Goal: Check status: Check status

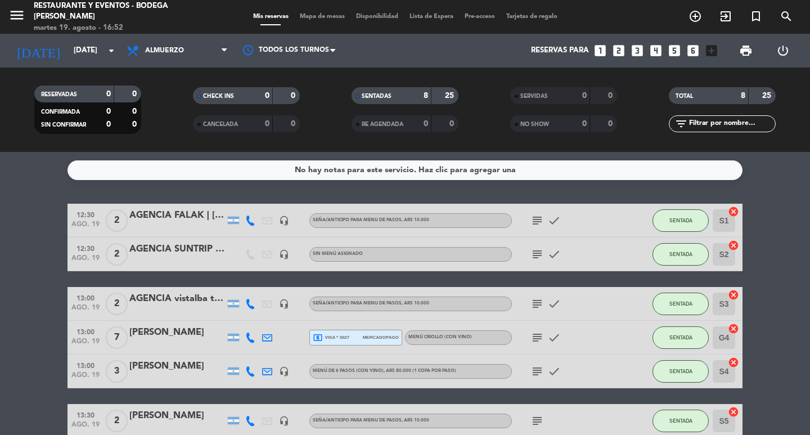
click at [70, 54] on input "[DATE]" at bounding box center [117, 50] width 99 height 20
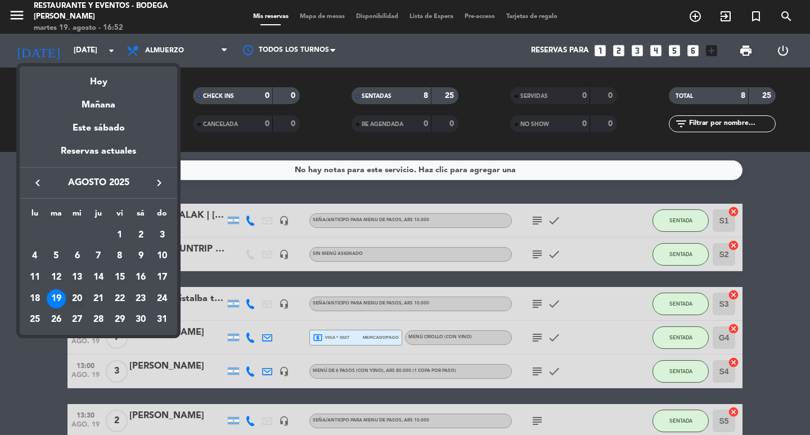
click at [79, 295] on div "20" at bounding box center [76, 298] width 19 height 19
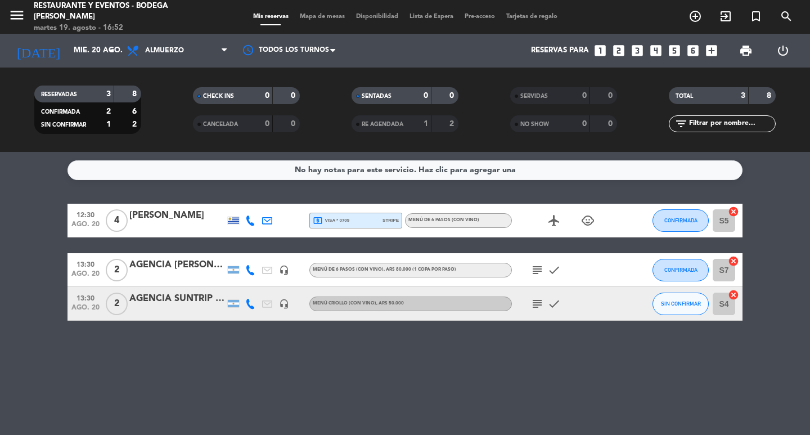
click at [211, 48] on span "Almuerzo" at bounding box center [177, 50] width 112 height 25
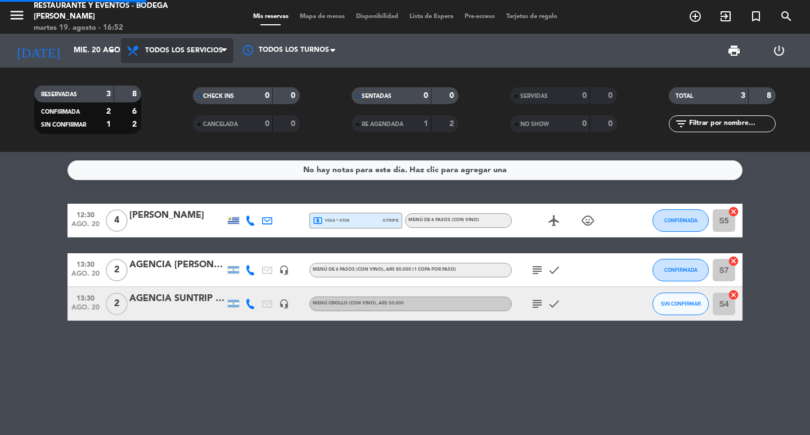
click at [195, 73] on div "menu Restaurante y Eventos - Bodega [PERSON_NAME][DATE] 19. agosto - 16:52 Mis …" at bounding box center [405, 76] width 810 height 152
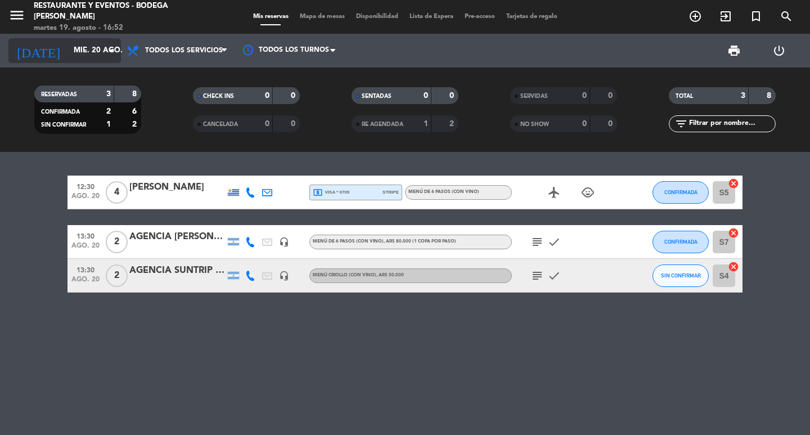
click at [110, 50] on icon "arrow_drop_down" at bounding box center [111, 50] width 13 height 13
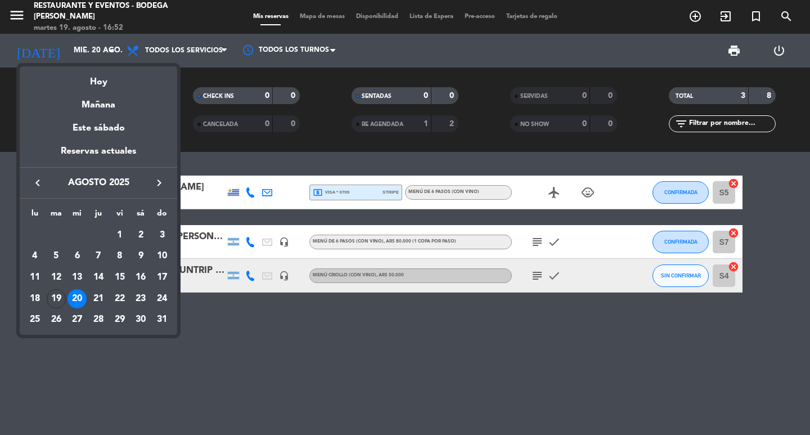
click at [341, 359] on div at bounding box center [405, 217] width 810 height 435
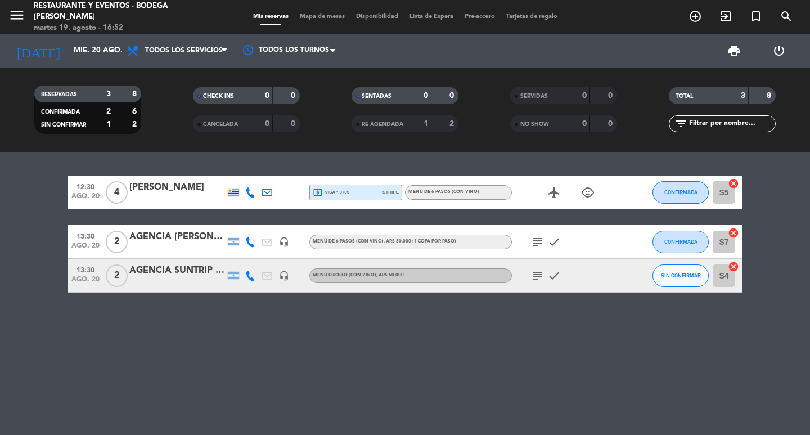
click at [534, 245] on icon "subject" at bounding box center [536, 241] width 13 height 13
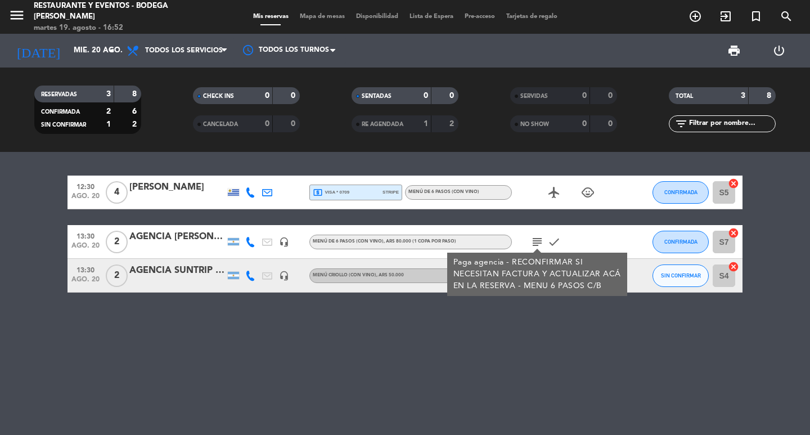
click at [534, 245] on icon "subject" at bounding box center [536, 241] width 13 height 13
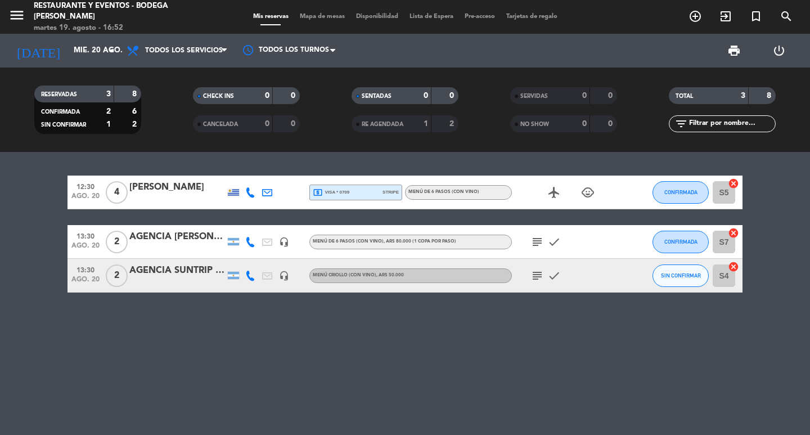
click at [535, 278] on icon "subject" at bounding box center [536, 275] width 13 height 13
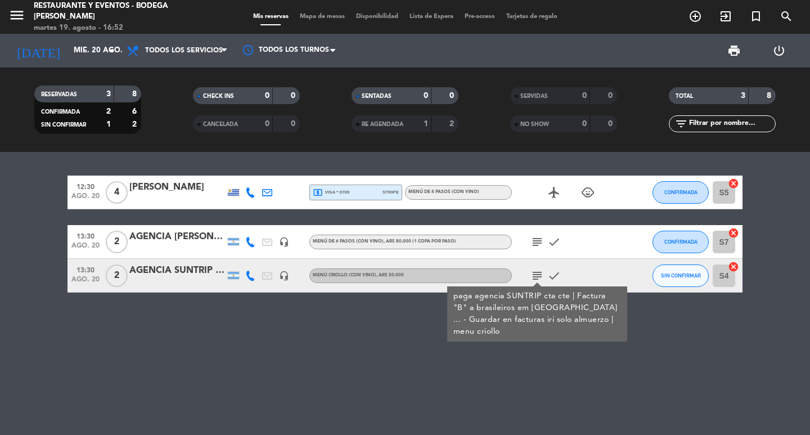
click at [535, 277] on icon "subject" at bounding box center [536, 275] width 13 height 13
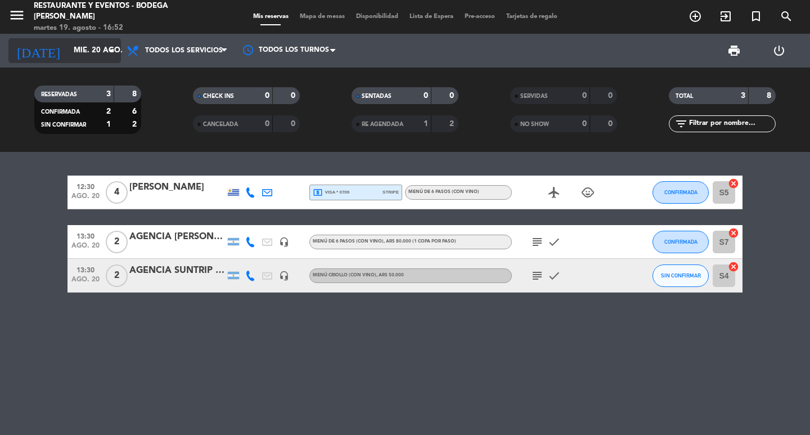
click at [110, 51] on icon "arrow_drop_down" at bounding box center [111, 50] width 13 height 13
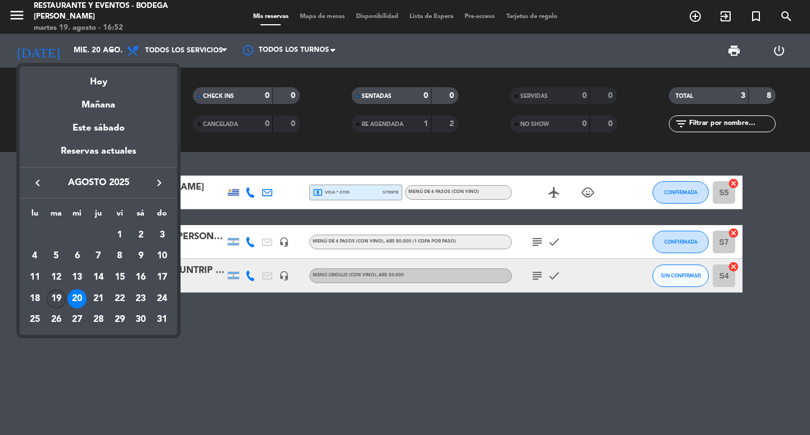
click at [49, 300] on div "19" at bounding box center [56, 298] width 19 height 19
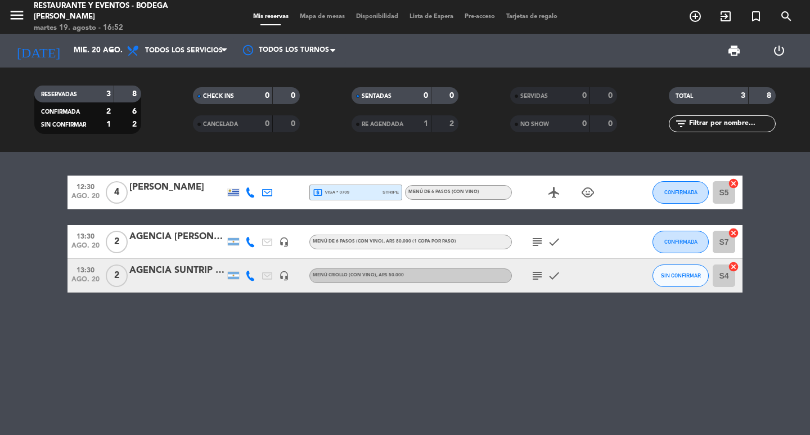
type input "[DATE]"
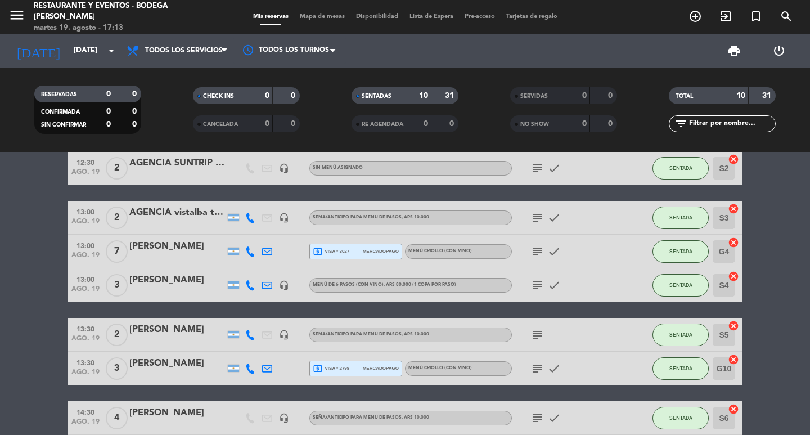
scroll to position [197, 0]
